Goal: Transaction & Acquisition: Purchase product/service

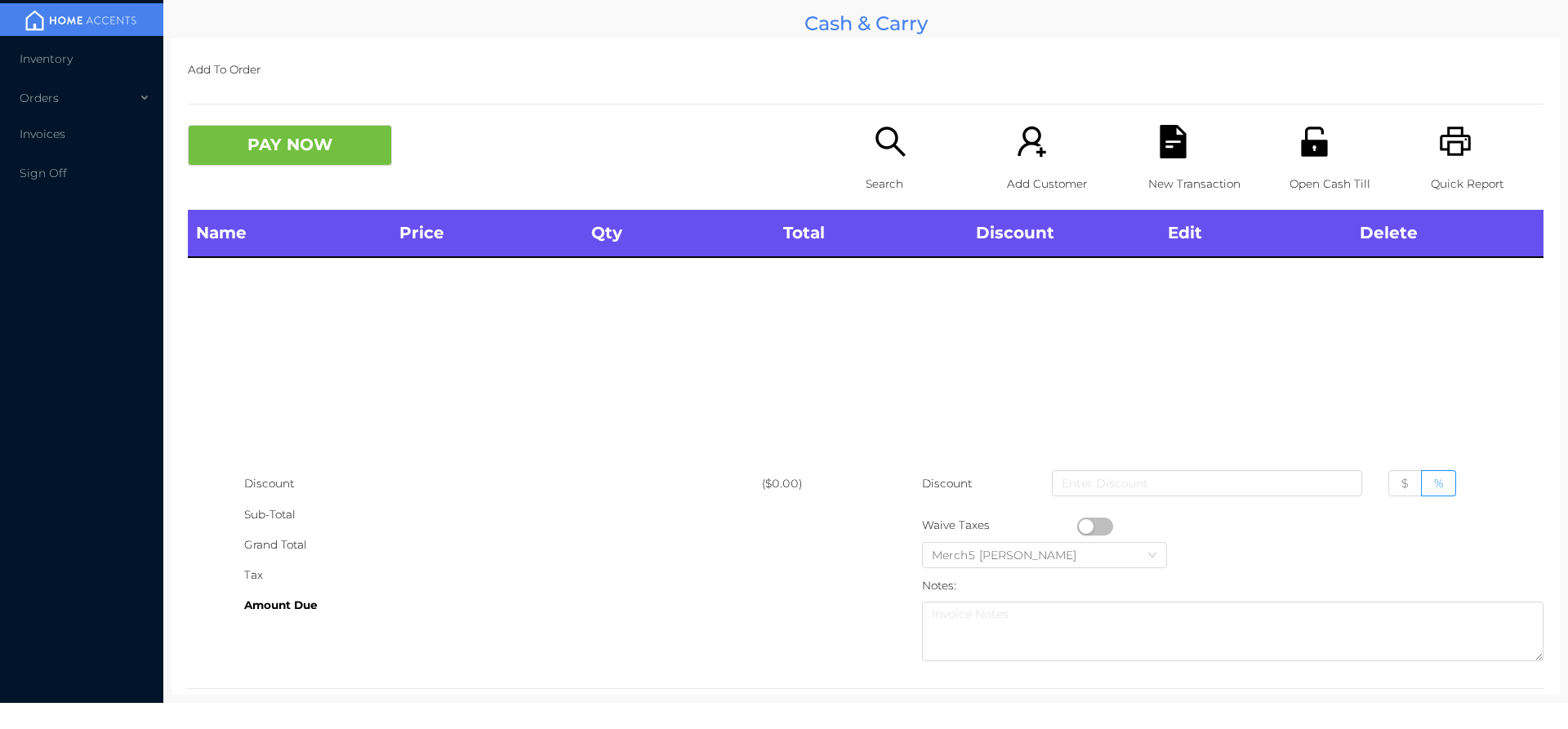
scroll to position [30, 0]
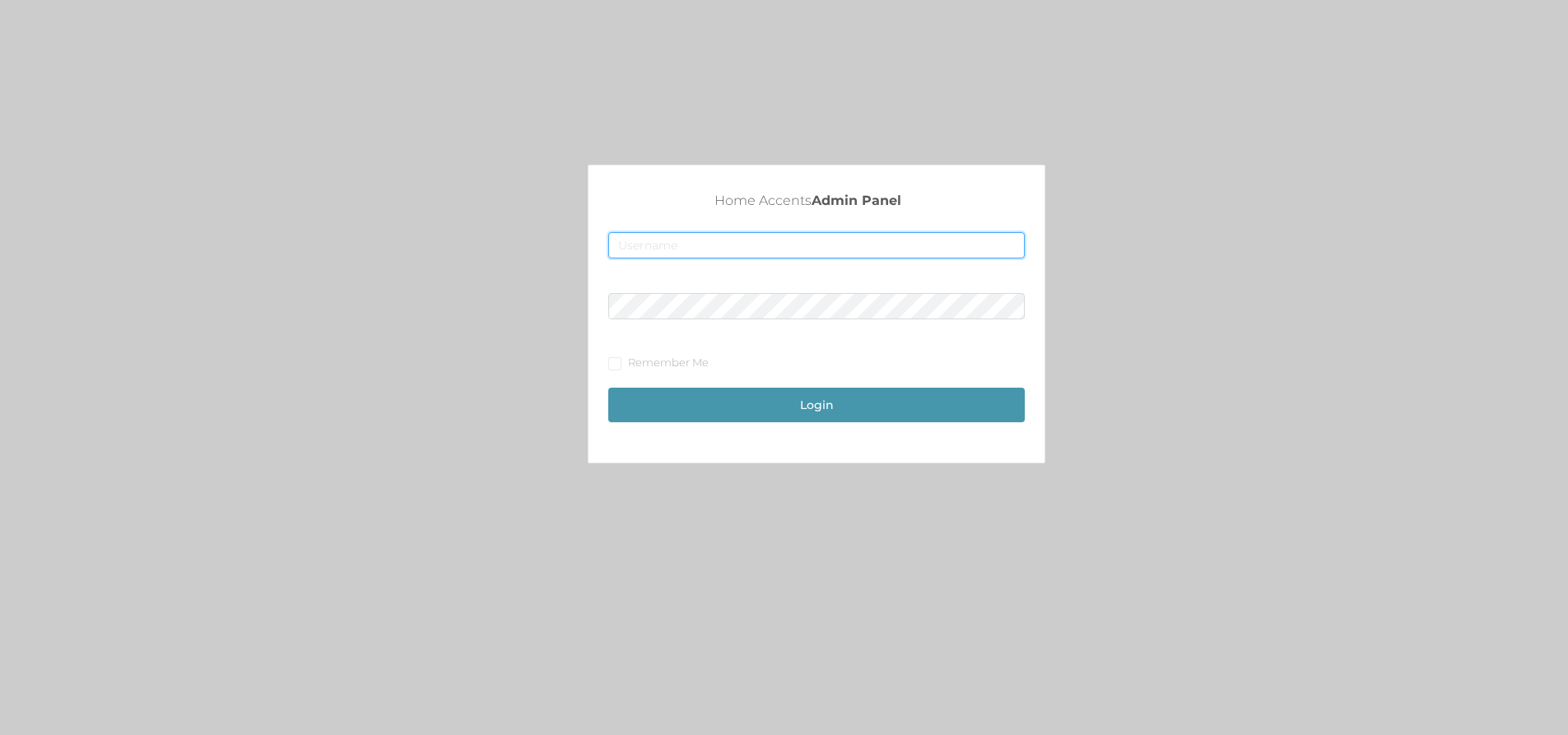
click at [651, 234] on input "text" at bounding box center [816, 245] width 416 height 26
type input "[EMAIL_ADDRESS][DOMAIN_NAME]"
click at [810, 403] on button "Login" at bounding box center [816, 405] width 416 height 35
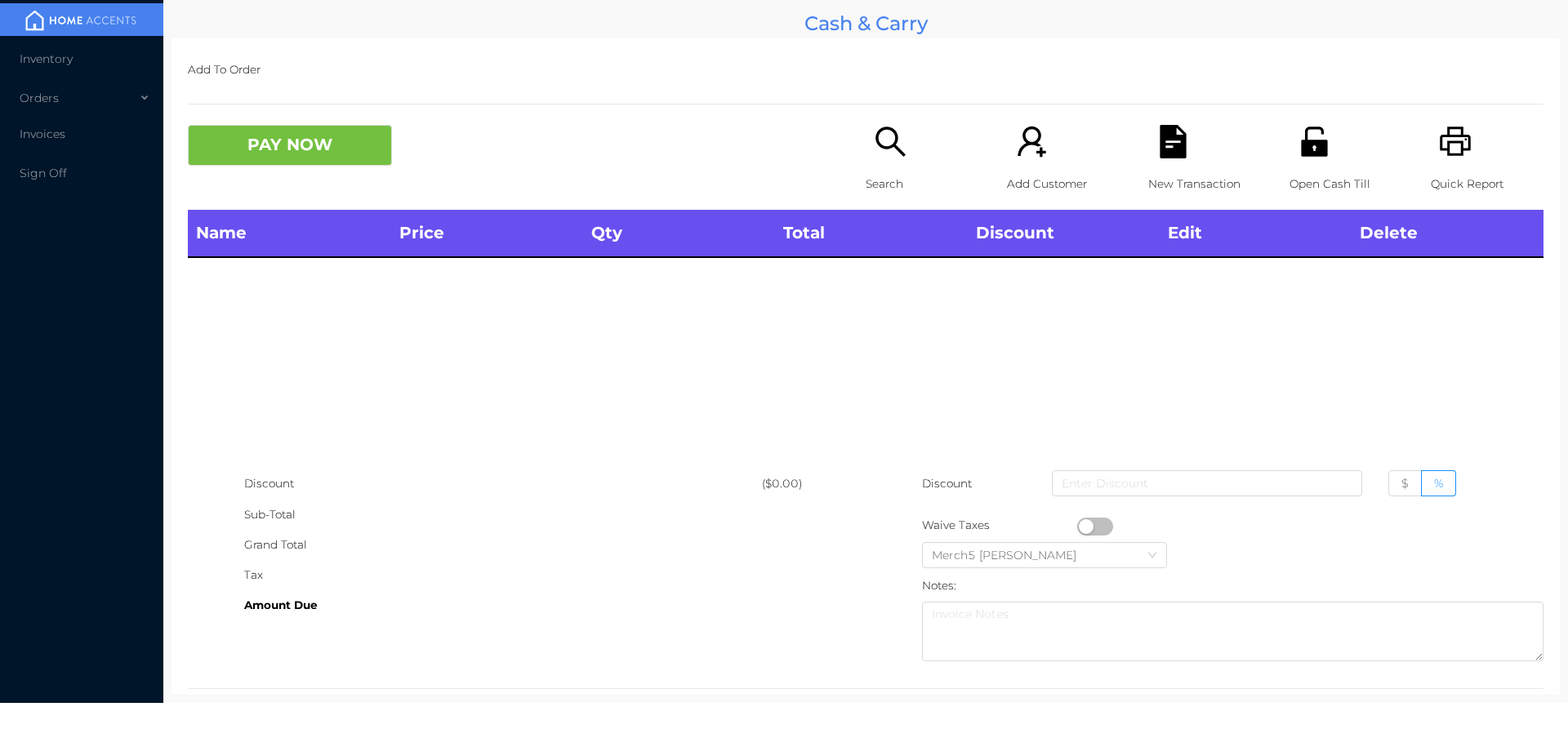
click at [888, 143] on icon "icon: search" at bounding box center [890, 141] width 30 height 30
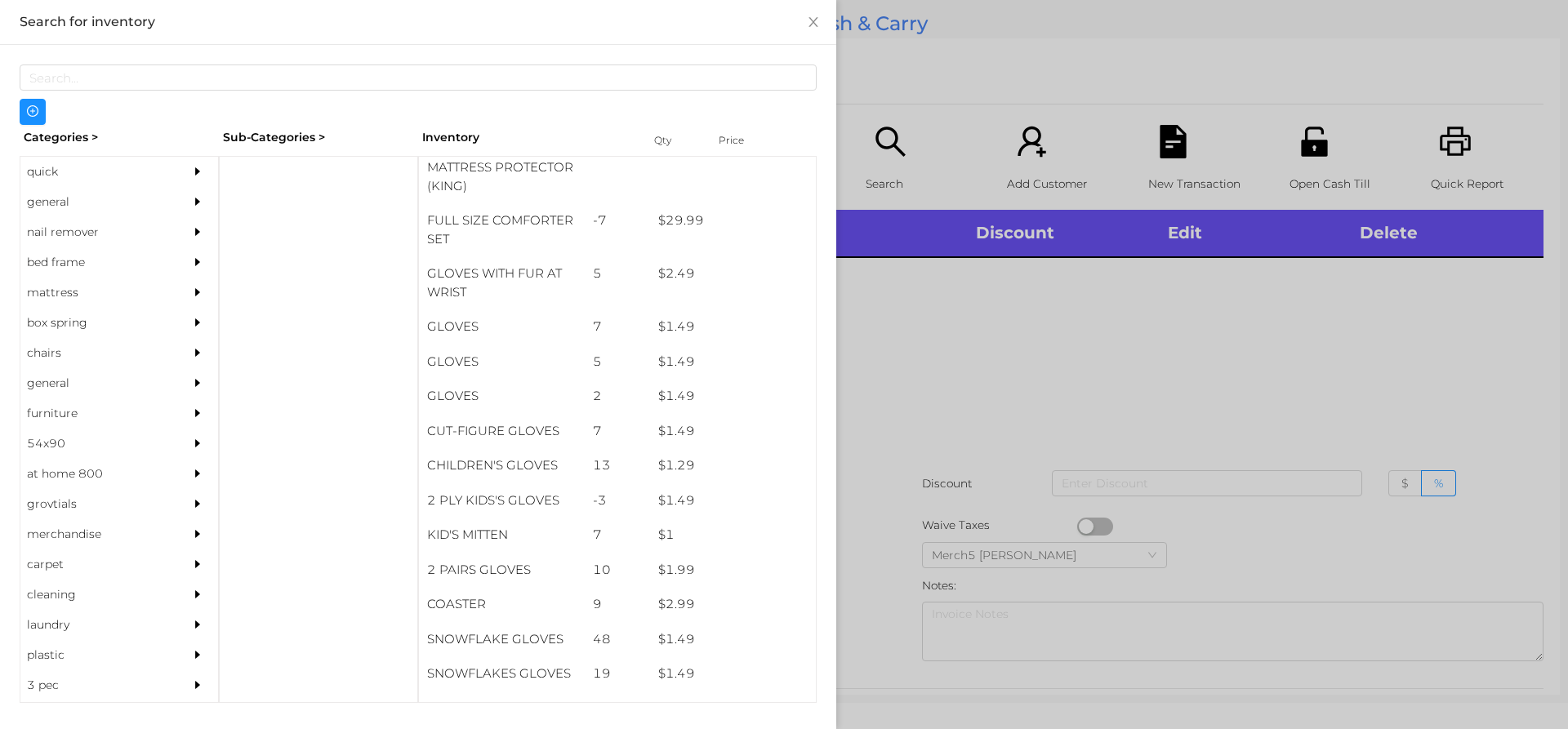
scroll to position [459, 0]
click at [41, 202] on div "general" at bounding box center [95, 201] width 149 height 30
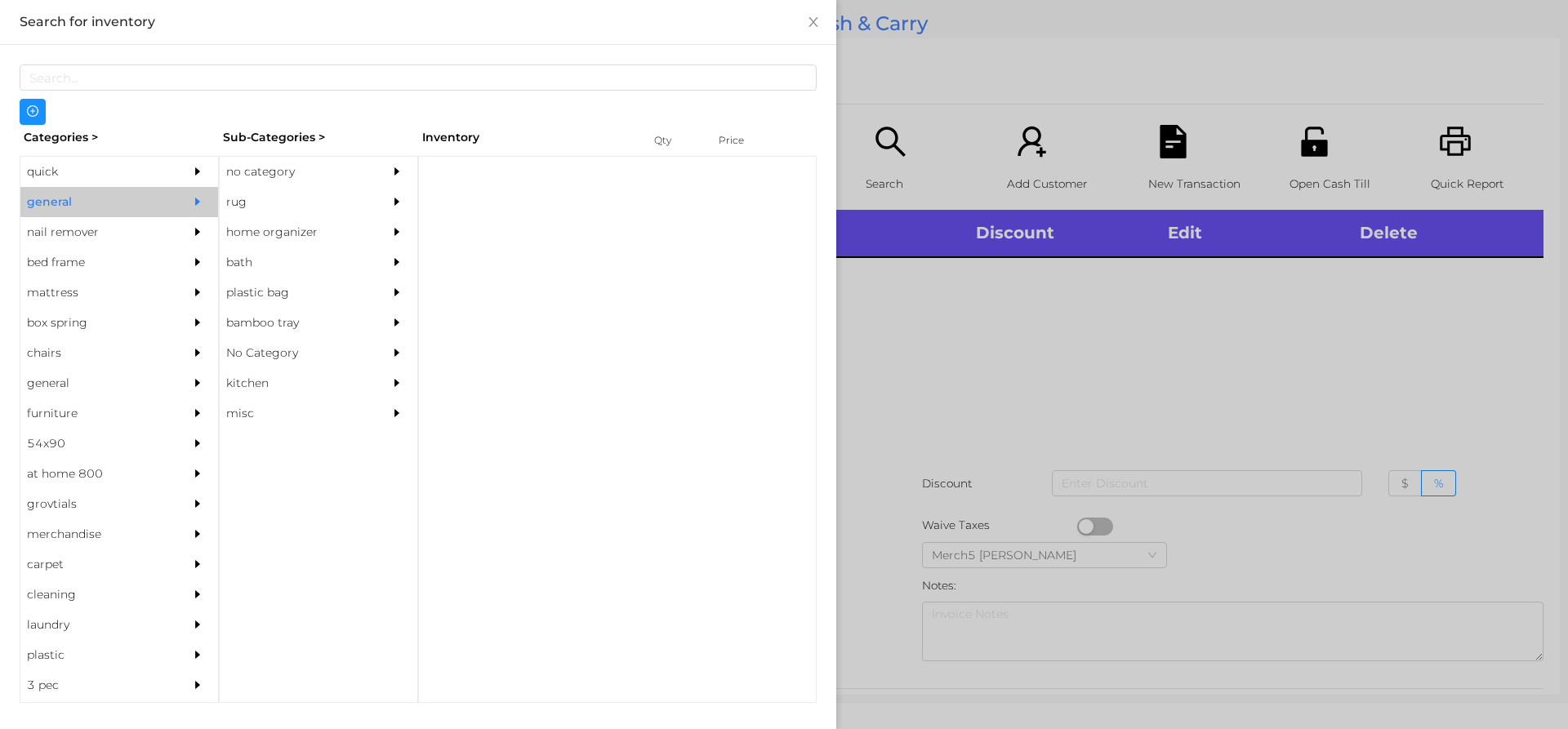
click at [290, 179] on div "no category" at bounding box center [294, 172] width 149 height 30
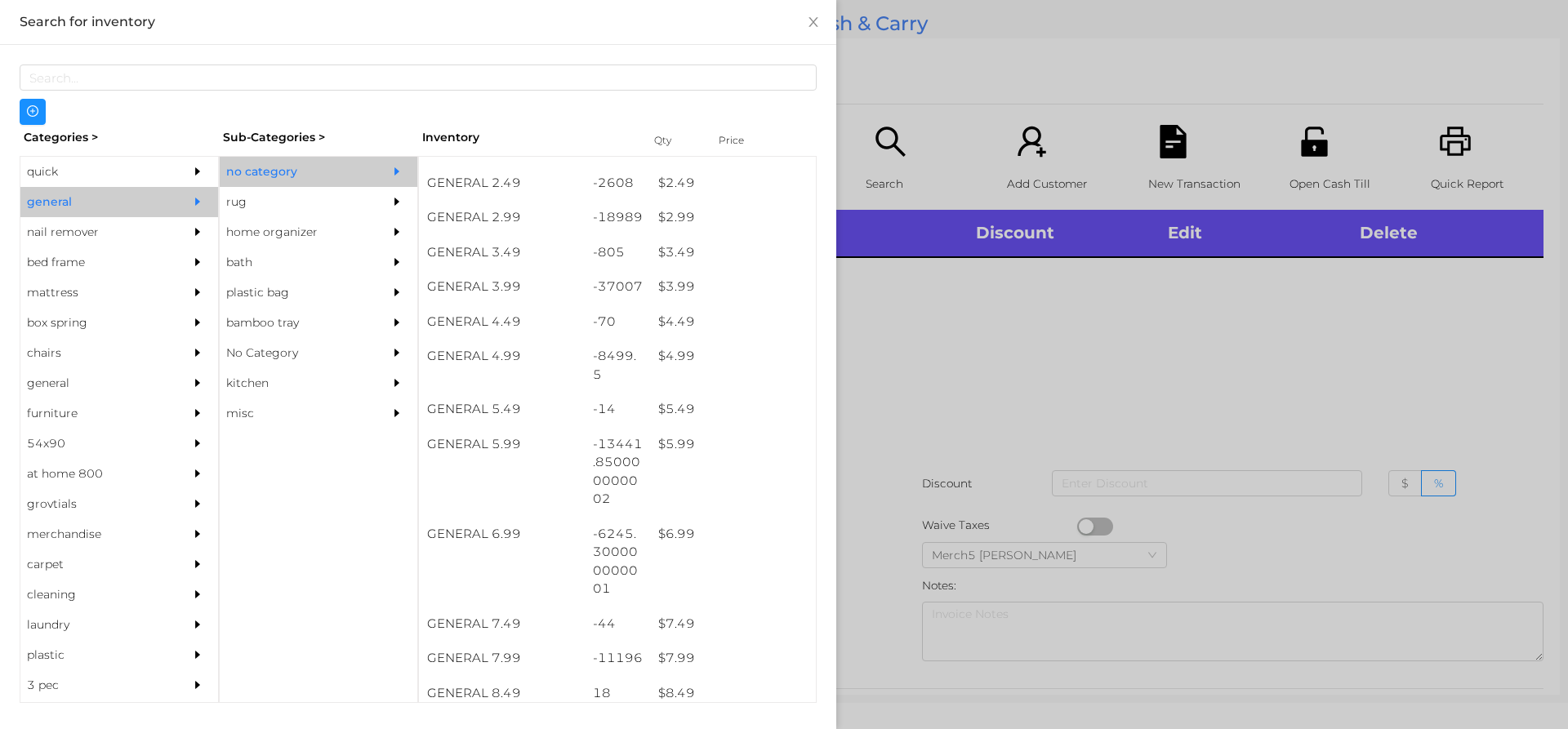
scroll to position [375, 0]
click at [667, 444] on div "$ 5.99" at bounding box center [733, 443] width 165 height 35
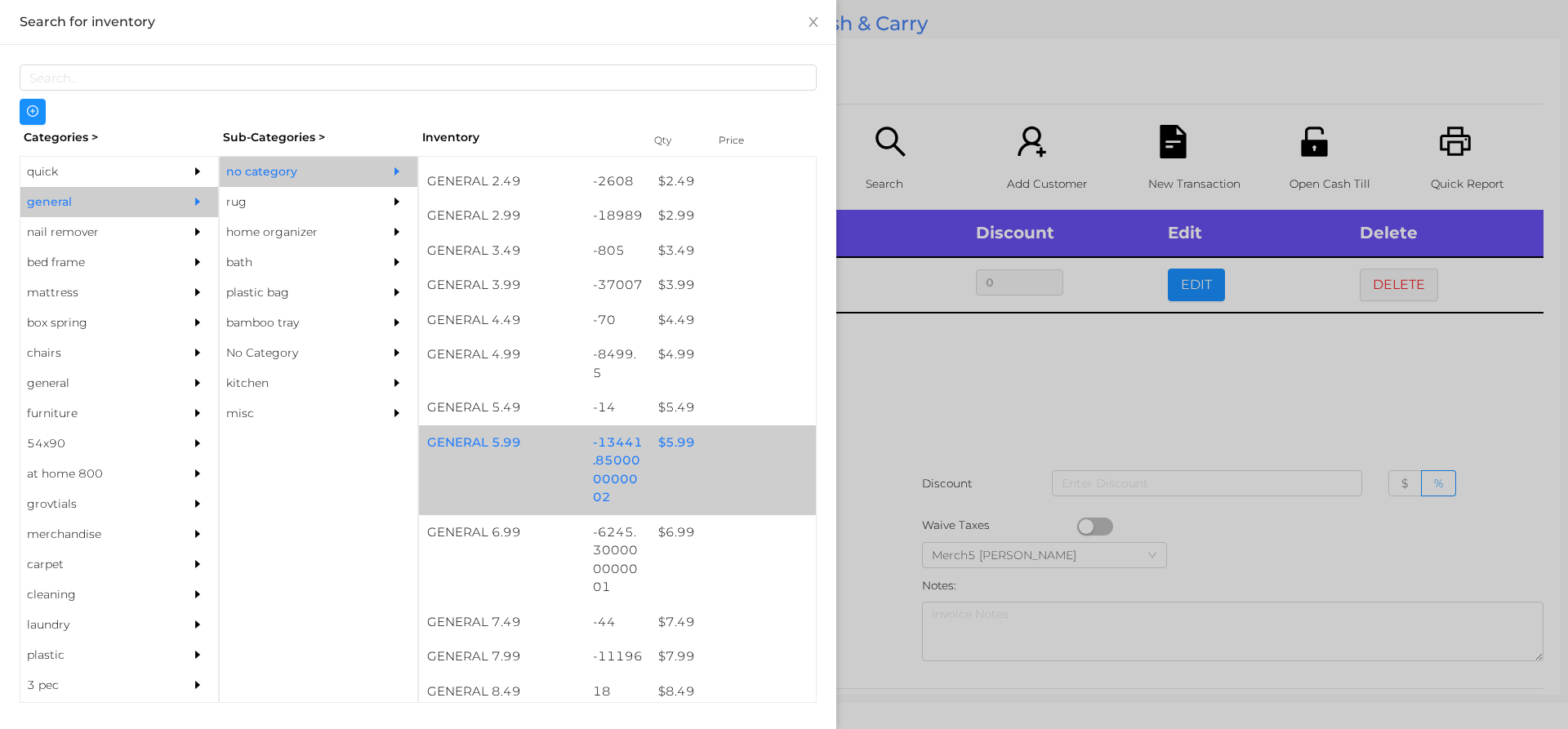
click at [666, 449] on div "$ 5.99" at bounding box center [733, 443] width 165 height 35
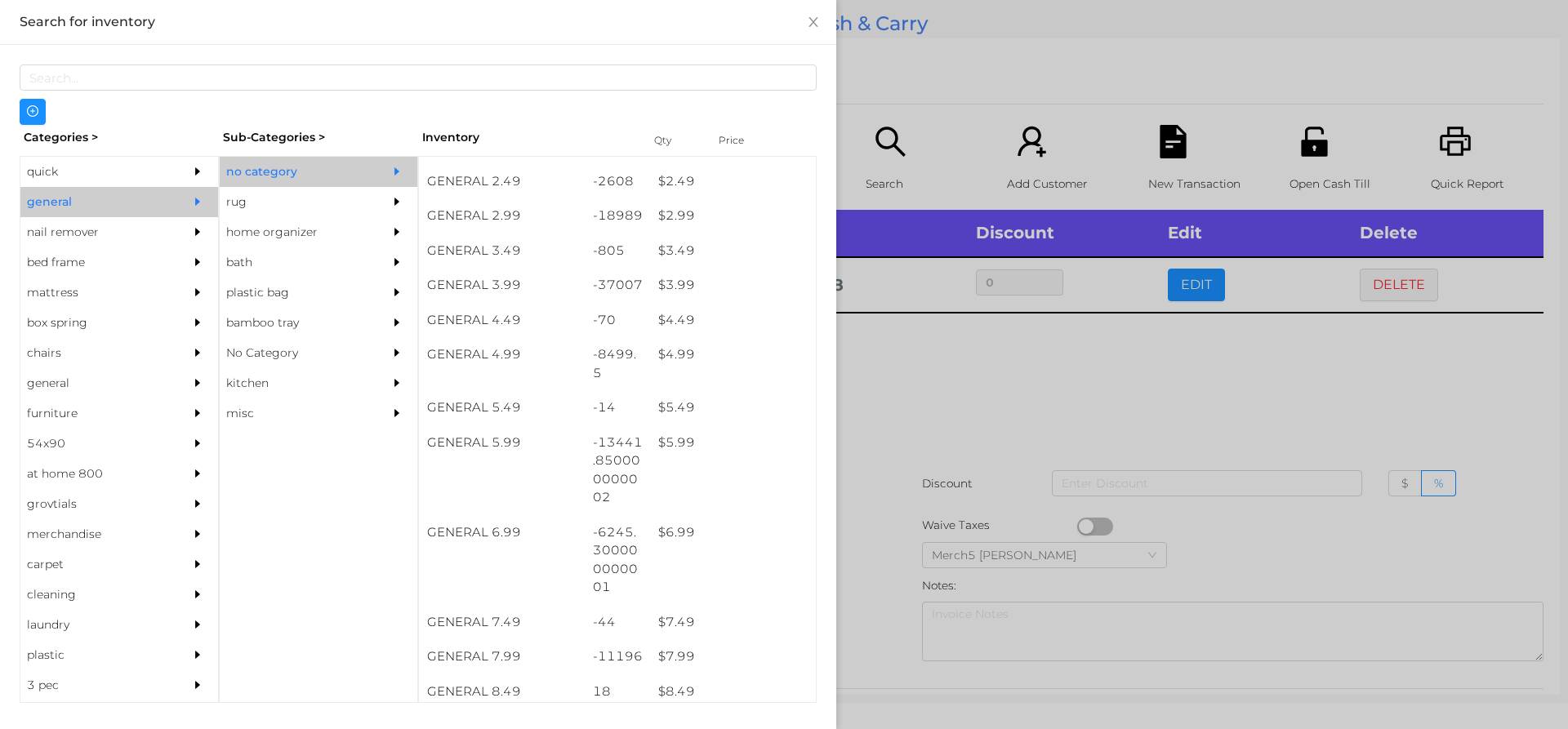
click at [923, 376] on div at bounding box center [784, 364] width 1568 height 729
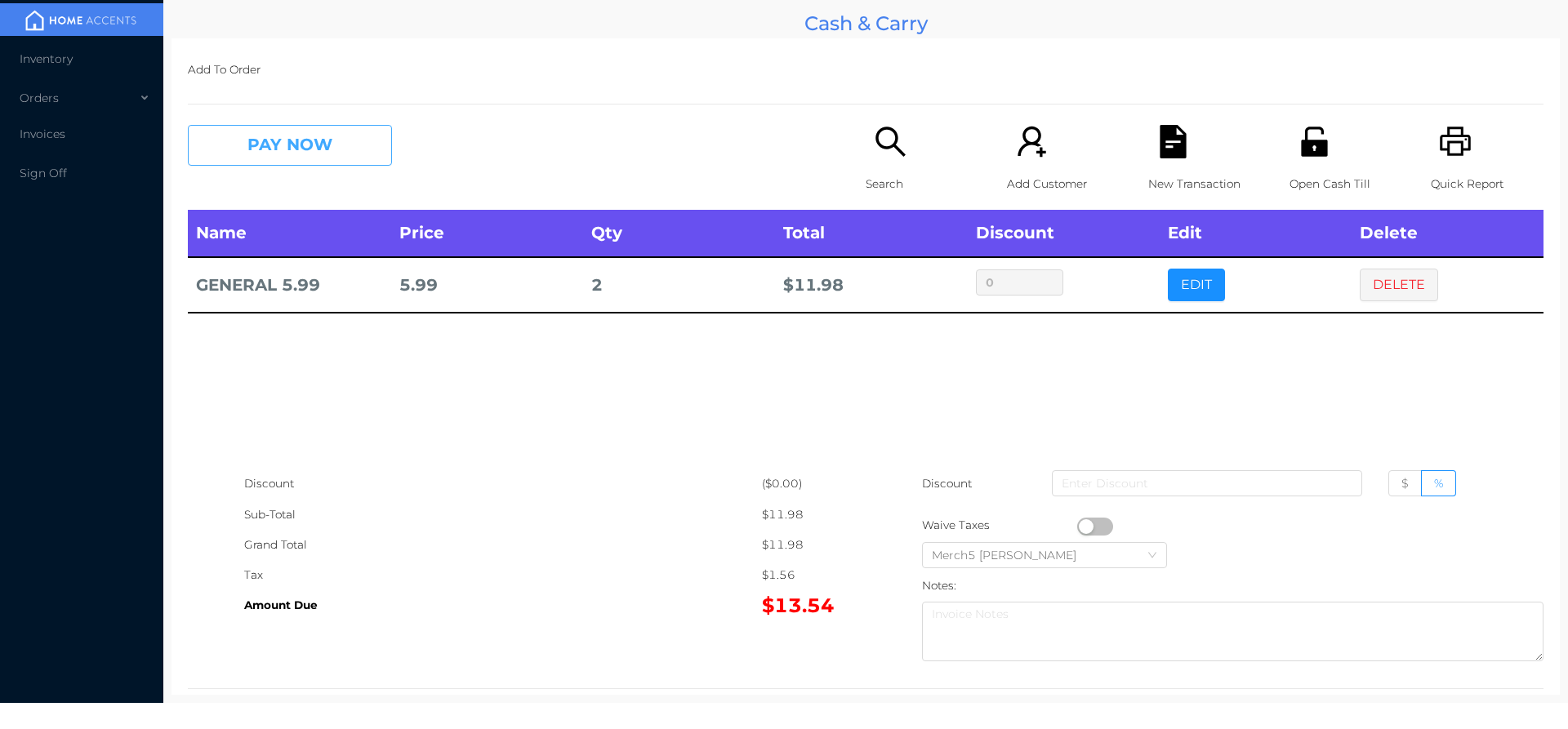
click at [315, 141] on button "PAY NOW" at bounding box center [290, 145] width 204 height 41
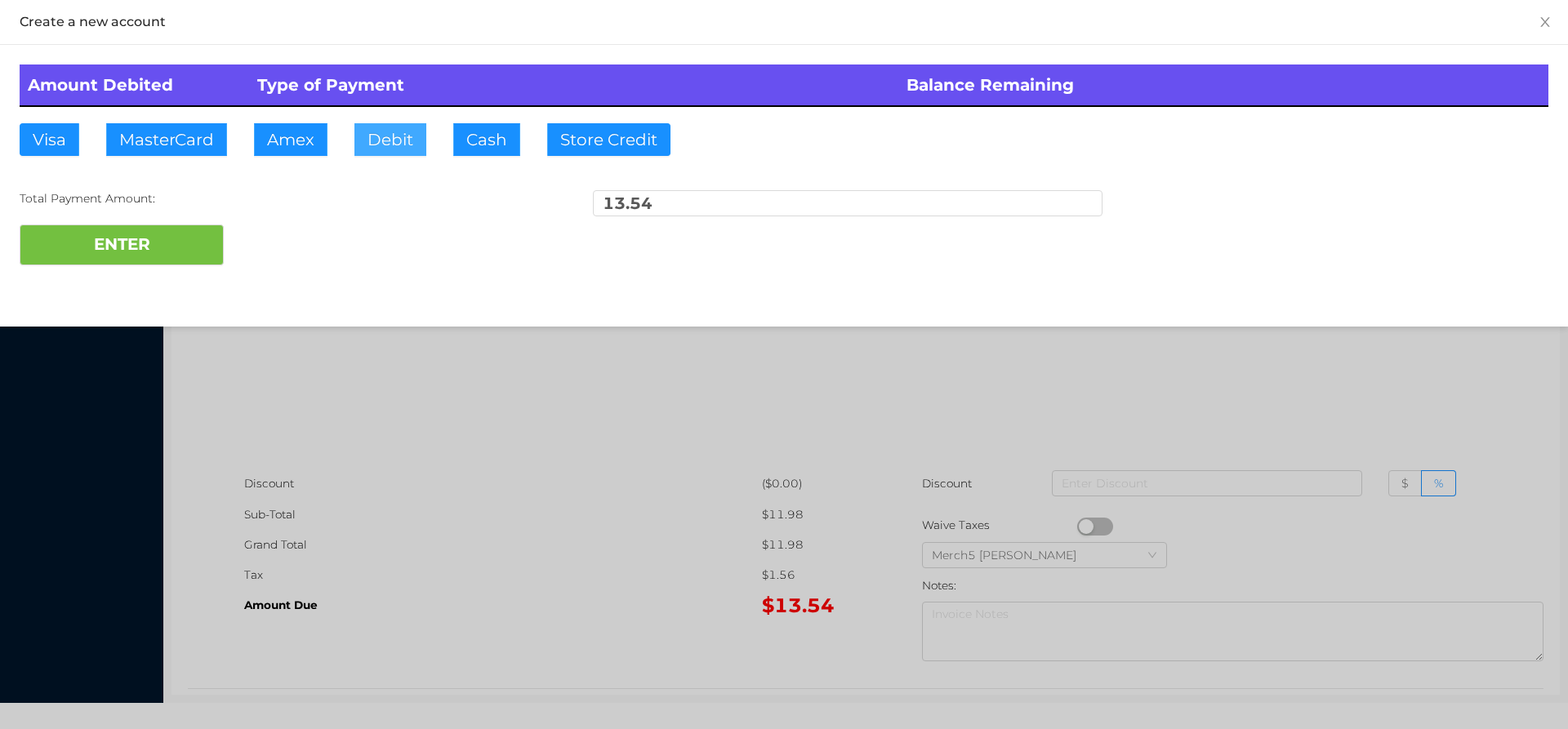
click at [400, 128] on button "Debit" at bounding box center [390, 139] width 72 height 33
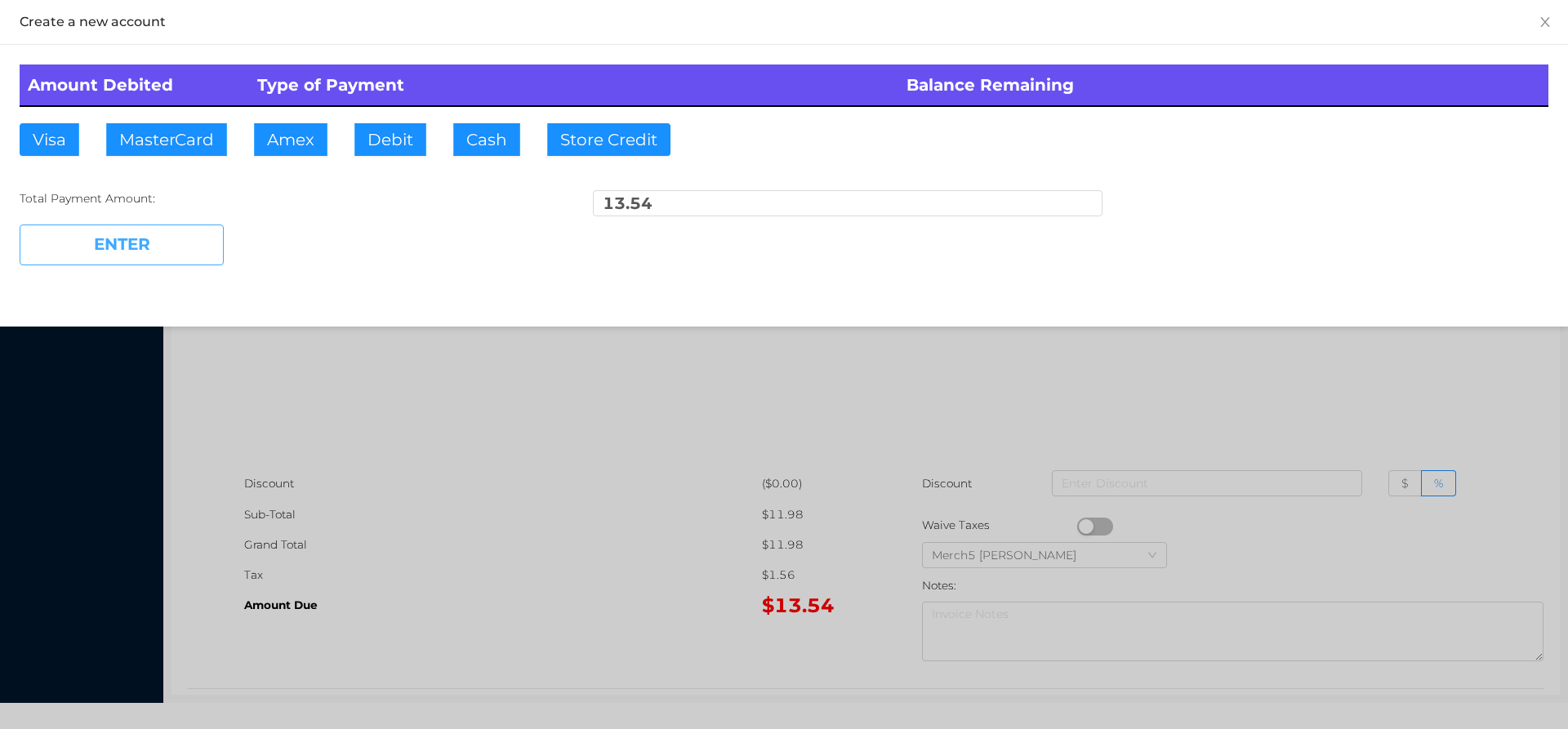
click at [154, 247] on button "ENTER" at bounding box center [122, 245] width 204 height 41
